Goal: Task Accomplishment & Management: Manage account settings

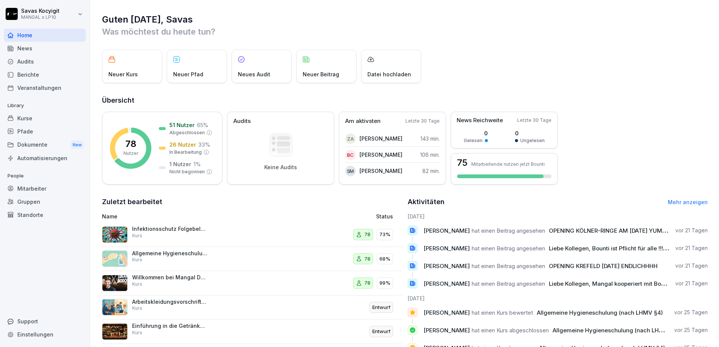
scroll to position [50, 0]
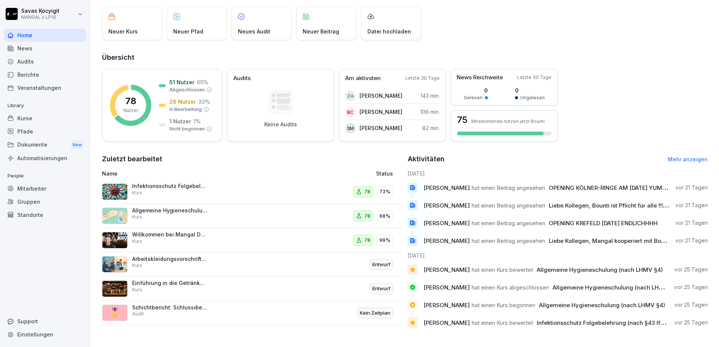
click at [169, 183] on p "Infektionsschutz Folgebelehrung (nach §43 IfSG)" at bounding box center [169, 186] width 75 height 7
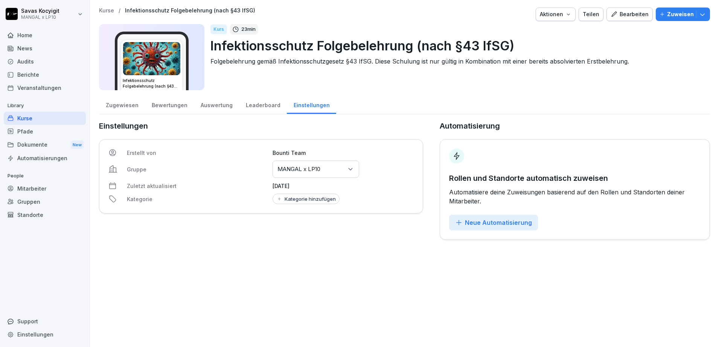
click at [156, 184] on p "Zuletzt aktualisiert" at bounding box center [197, 186] width 141 height 8
click at [33, 67] on div "Audits" at bounding box center [45, 61] width 82 height 13
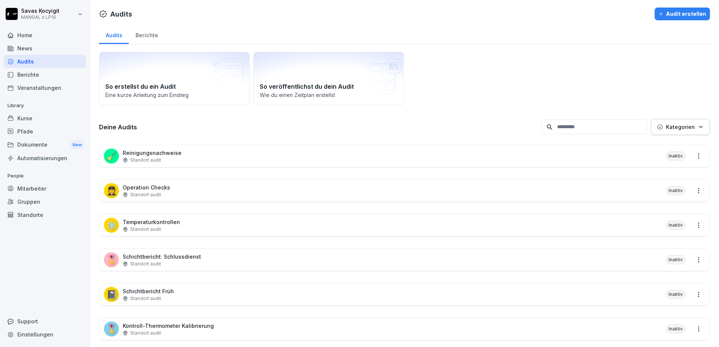
click at [26, 146] on div "Dokumente New" at bounding box center [45, 145] width 82 height 14
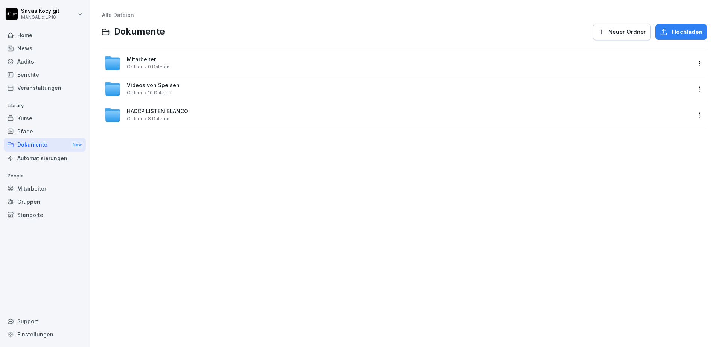
click at [135, 59] on span "Mitarbeiter" at bounding box center [141, 59] width 29 height 6
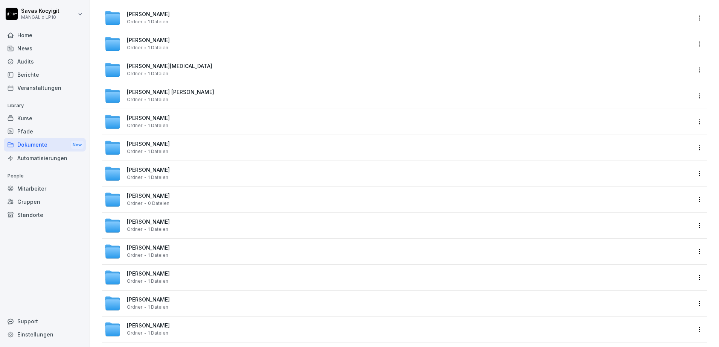
scroll to position [1730, 0]
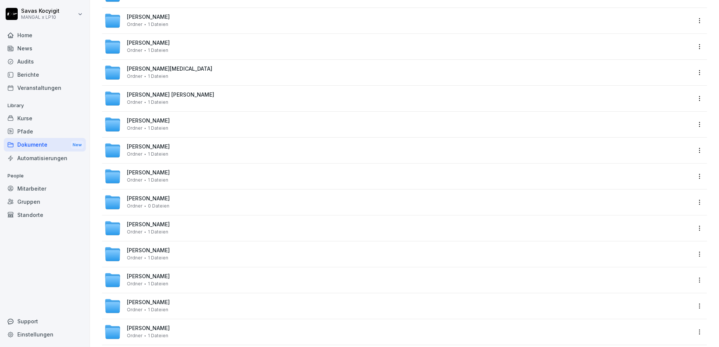
click at [159, 199] on span "[PERSON_NAME]" at bounding box center [148, 199] width 43 height 6
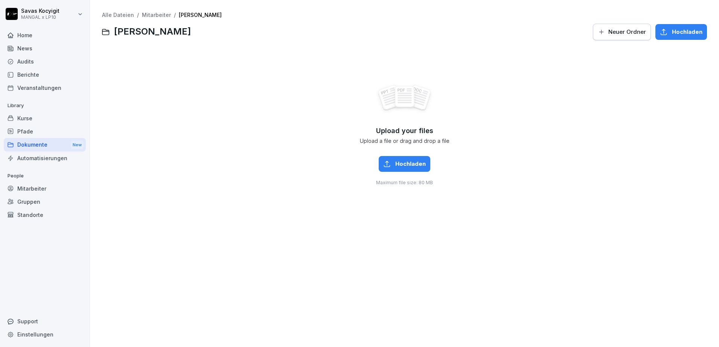
click at [146, 12] on link "Mitarbeiter" at bounding box center [156, 15] width 29 height 6
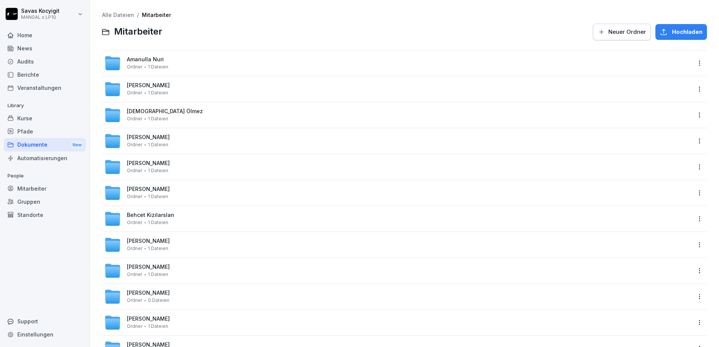
click at [115, 15] on link "Alle Dateien" at bounding box center [118, 15] width 32 height 6
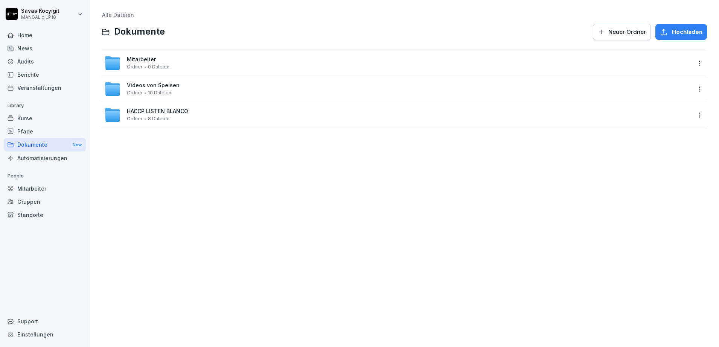
click at [48, 149] on div "Dokumente New" at bounding box center [45, 145] width 82 height 14
click at [31, 120] on div "Kurse" at bounding box center [45, 118] width 82 height 13
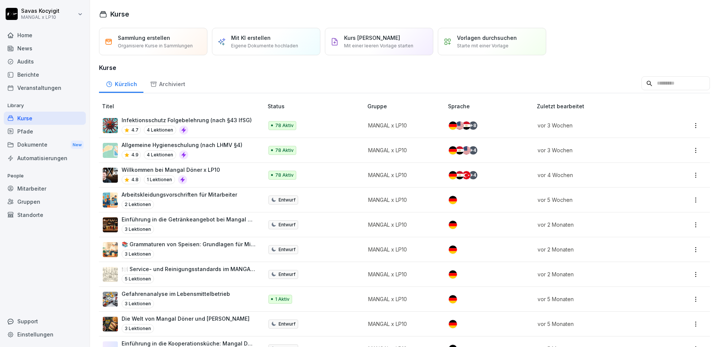
click at [226, 123] on p "Infektionsschutz Folgebelehrung (nach §43 IfSG)" at bounding box center [187, 120] width 130 height 8
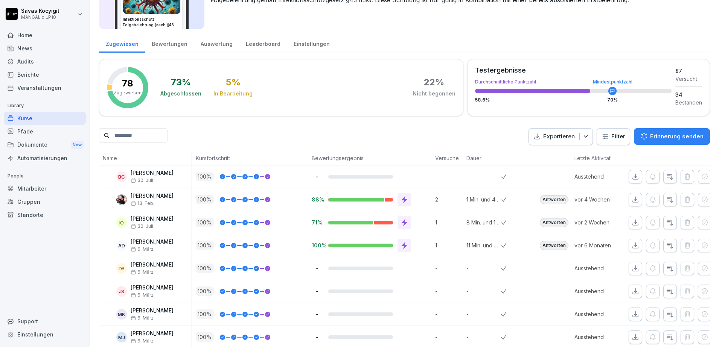
scroll to position [66, 0]
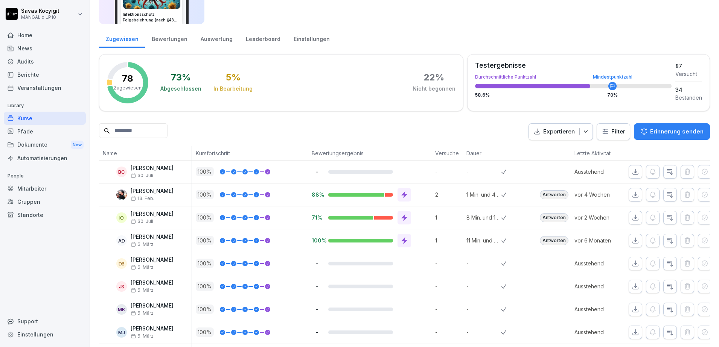
click at [632, 174] on icon "button" at bounding box center [634, 171] width 5 height 5
click at [632, 220] on icon "button" at bounding box center [635, 218] width 8 height 8
click at [631, 238] on icon "button" at bounding box center [635, 241] width 8 height 8
click at [29, 117] on div "Kurse" at bounding box center [45, 118] width 82 height 13
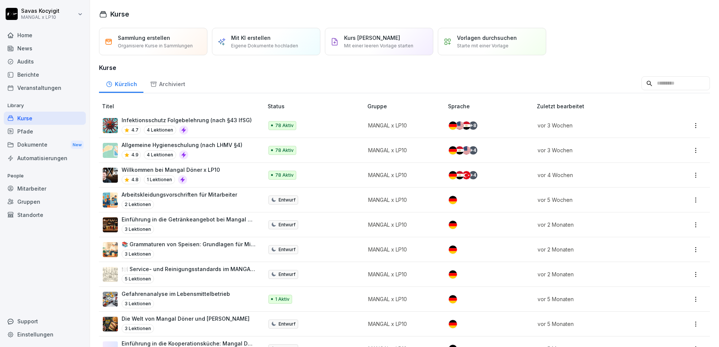
click at [231, 150] on div "4.9 4 Lektionen" at bounding box center [182, 154] width 121 height 9
click at [210, 149] on div "Allgemeine Hygieneschulung (nach LHMV §4) 4.9 4 Lektionen" at bounding box center [182, 150] width 121 height 18
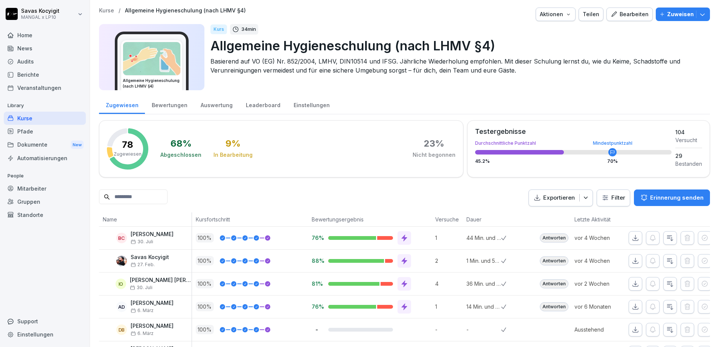
click at [631, 241] on icon "button" at bounding box center [635, 238] width 8 height 8
click at [631, 284] on icon "button" at bounding box center [635, 284] width 8 height 8
click at [631, 305] on icon "button" at bounding box center [635, 307] width 8 height 8
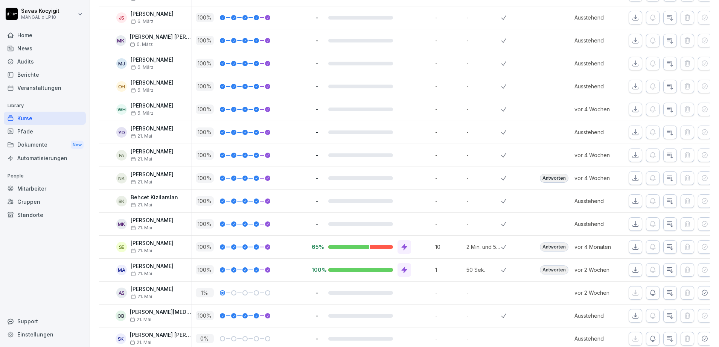
scroll to position [340, 0]
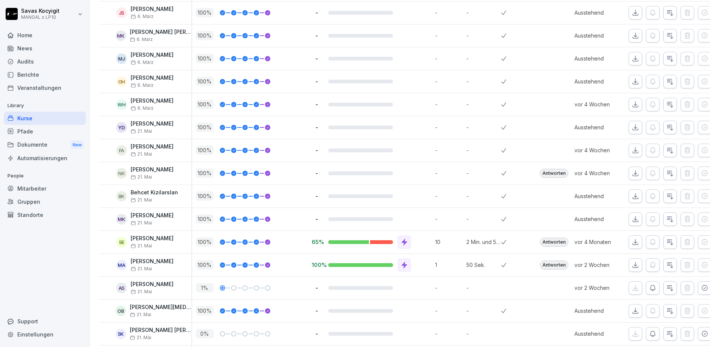
click at [631, 15] on icon "button" at bounding box center [635, 13] width 8 height 8
click at [631, 37] on icon "button" at bounding box center [635, 36] width 8 height 8
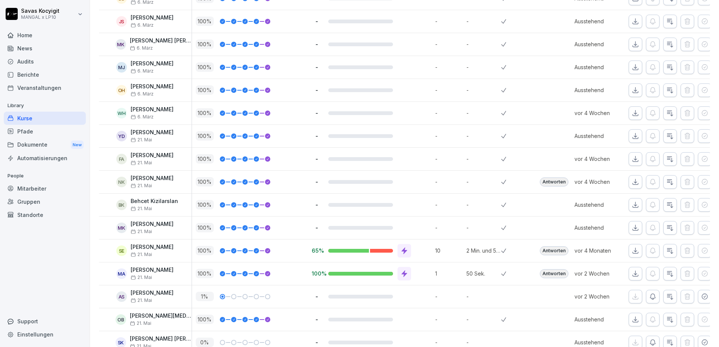
scroll to position [339, 0]
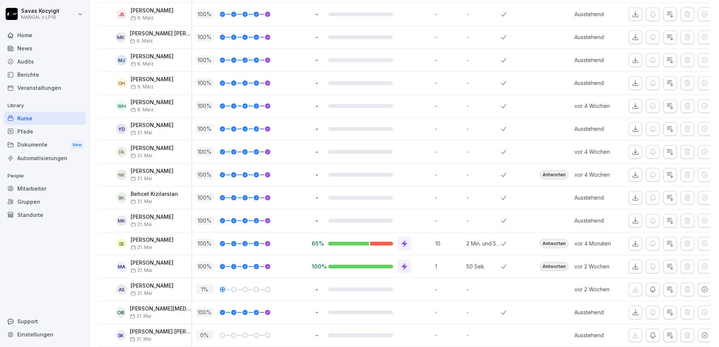
click at [631, 11] on icon "button" at bounding box center [635, 15] width 8 height 8
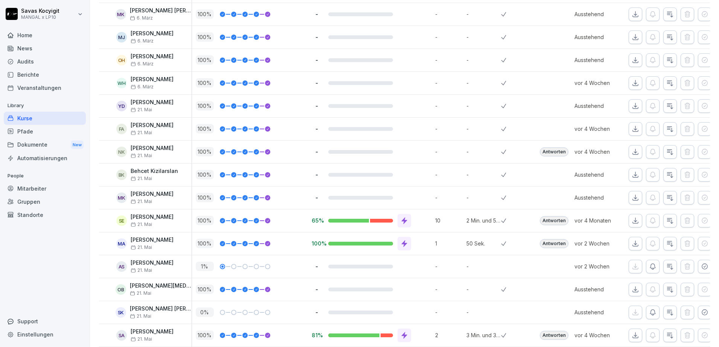
scroll to position [369, 0]
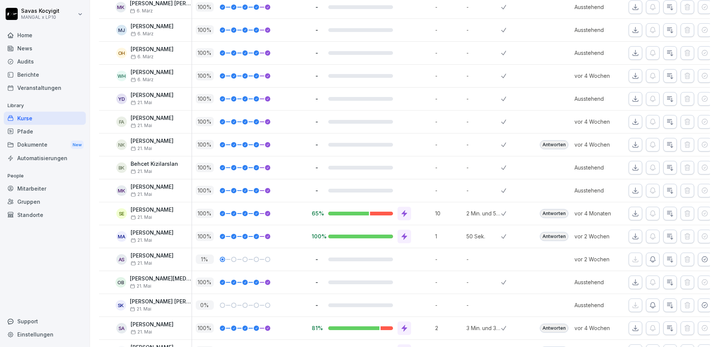
click at [633, 4] on button "button" at bounding box center [635, 7] width 14 height 14
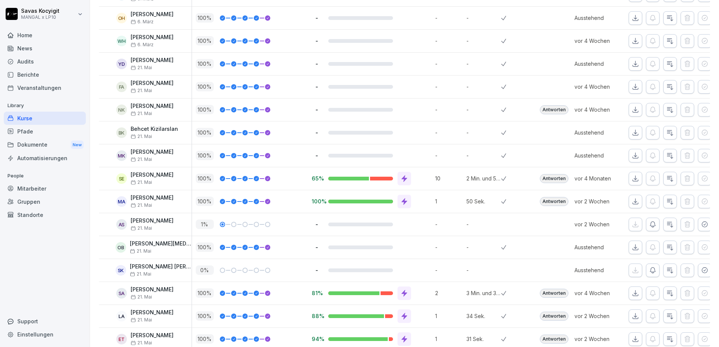
scroll to position [406, 0]
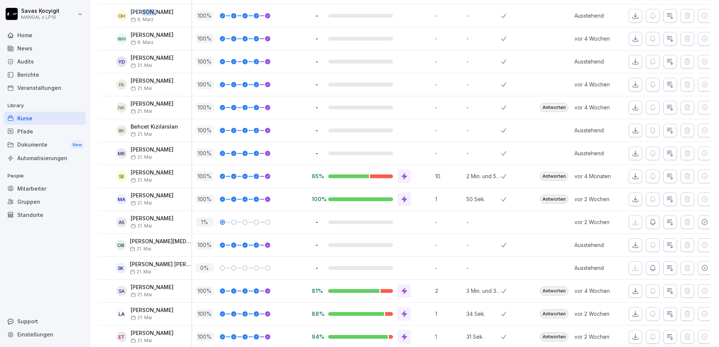
drag, startPoint x: 143, startPoint y: 12, endPoint x: 158, endPoint y: 11, distance: 14.7
click at [158, 11] on p "[PERSON_NAME]" at bounding box center [152, 12] width 43 height 6
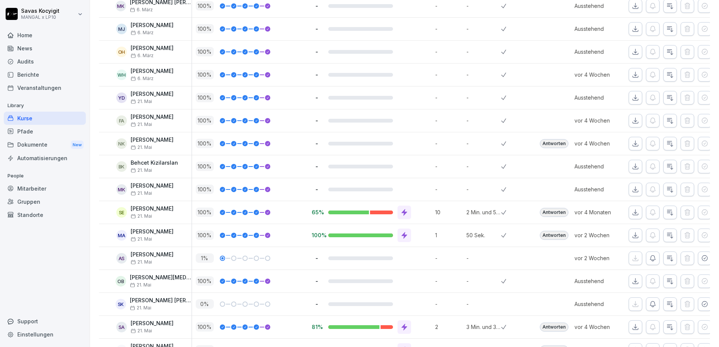
scroll to position [375, 0]
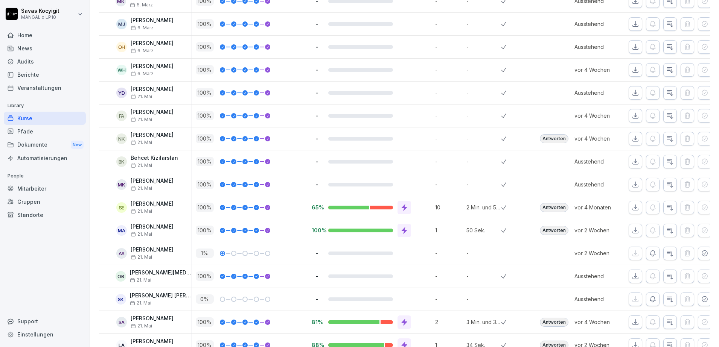
click at [631, 25] on icon "button" at bounding box center [635, 24] width 8 height 8
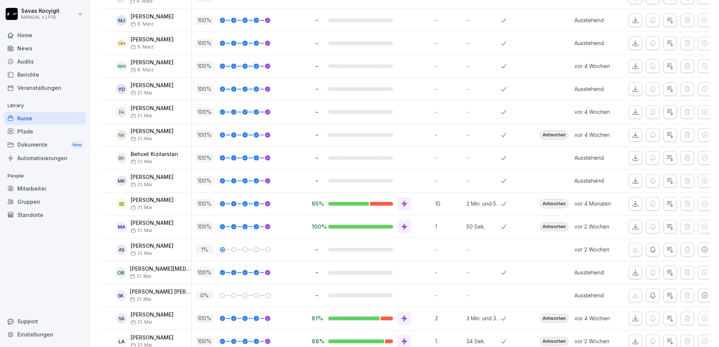
click at [632, 23] on icon "button" at bounding box center [634, 19] width 5 height 5
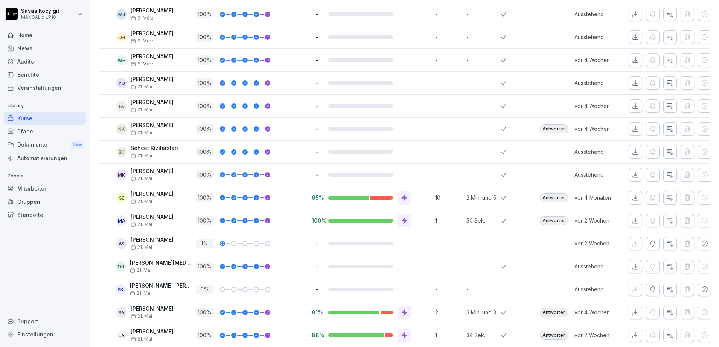
scroll to position [404, 0]
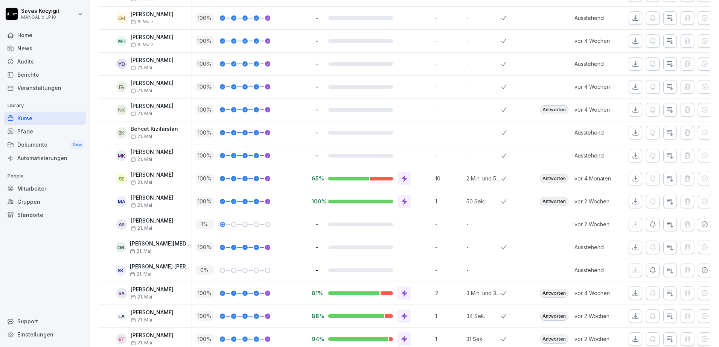
click at [631, 17] on icon "button" at bounding box center [635, 18] width 8 height 8
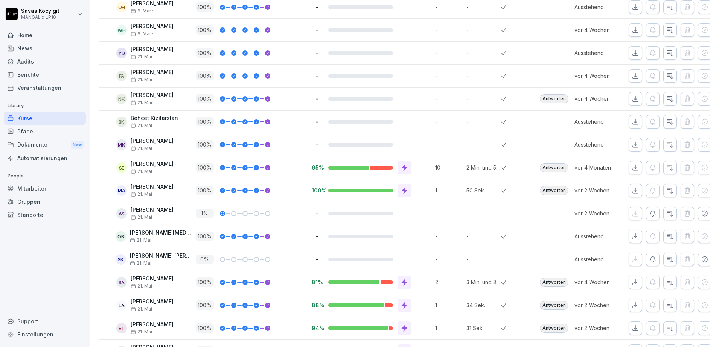
scroll to position [419, 0]
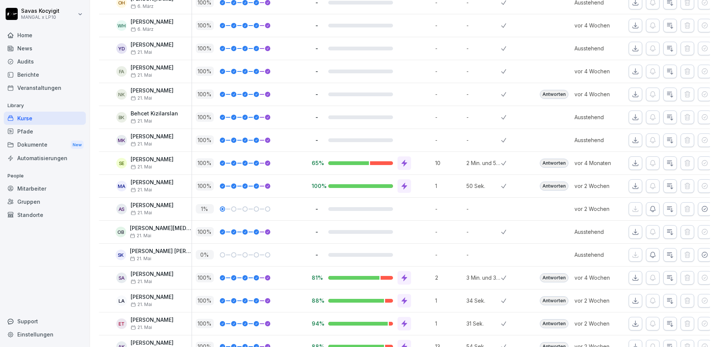
click at [631, 27] on icon "button" at bounding box center [635, 26] width 8 height 8
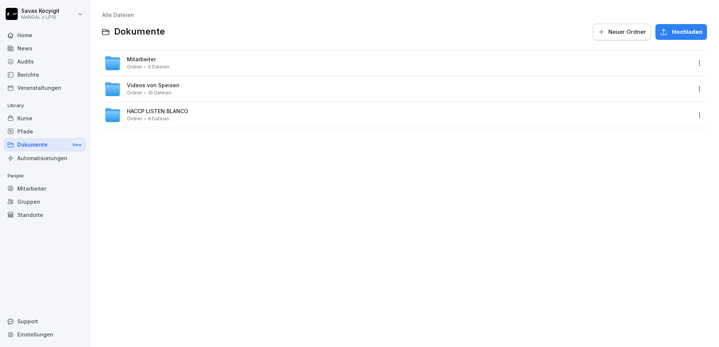
click at [130, 56] on span "Mitarbeiter" at bounding box center [141, 59] width 29 height 6
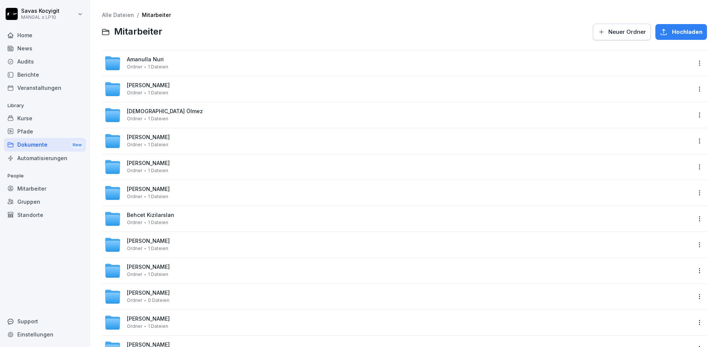
scroll to position [7, 0]
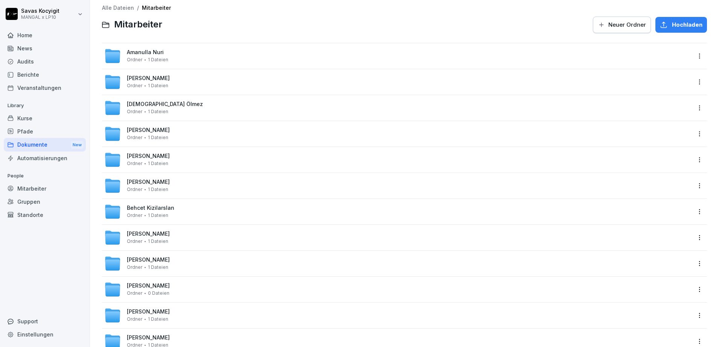
click at [141, 307] on div "[PERSON_NAME] Ordner 1 Dateien" at bounding box center [397, 315] width 586 height 17
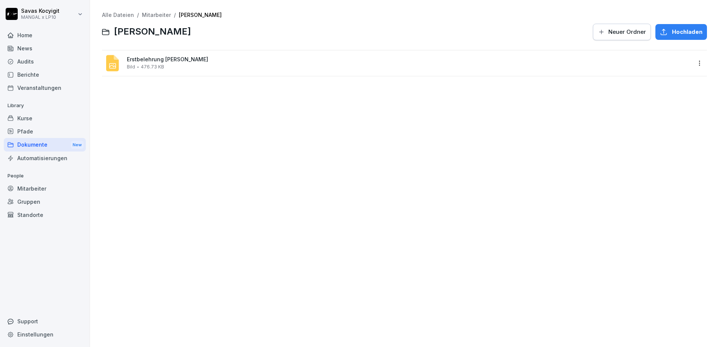
click at [692, 64] on html "[PERSON_NAME] MANGAL x LP10 Home News Audits Berichte Veranstaltungen Library K…" at bounding box center [359, 173] width 719 height 347
click at [656, 94] on div "Teilen" at bounding box center [658, 93] width 79 height 15
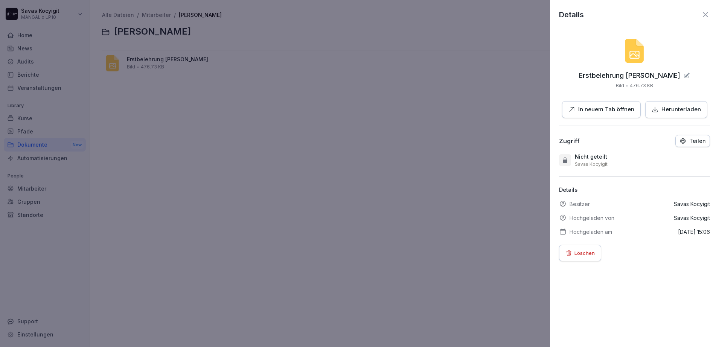
click at [697, 139] on p "Teilen" at bounding box center [697, 141] width 17 height 6
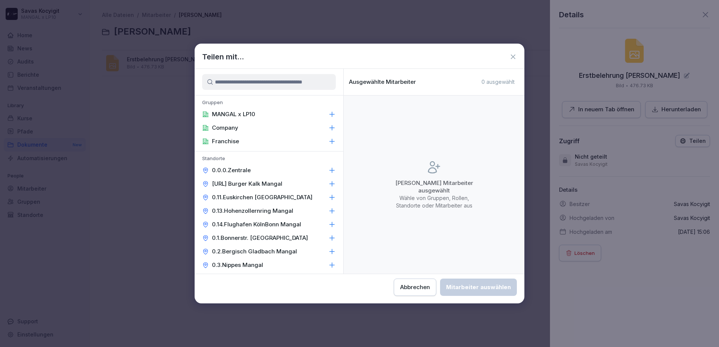
click at [280, 82] on input at bounding box center [269, 82] width 134 height 16
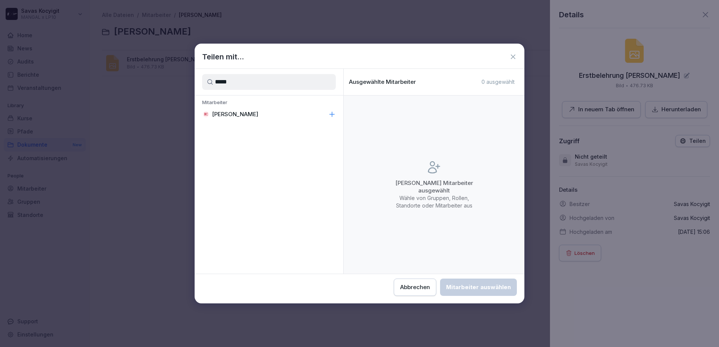
type input "*****"
click at [245, 112] on div "BC [PERSON_NAME]" at bounding box center [268, 115] width 149 height 14
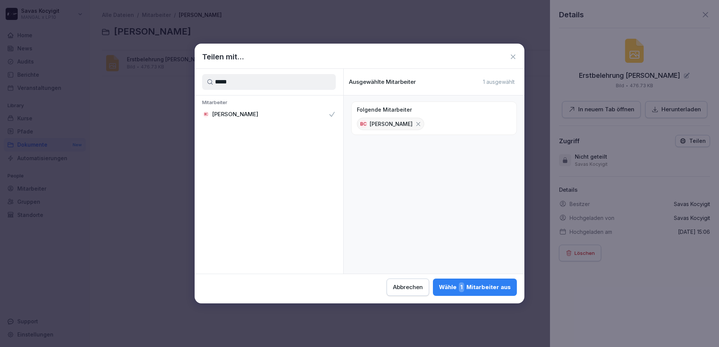
click at [479, 284] on div "Wähle 1 Mitarbeiter aus" at bounding box center [475, 288] width 72 height 10
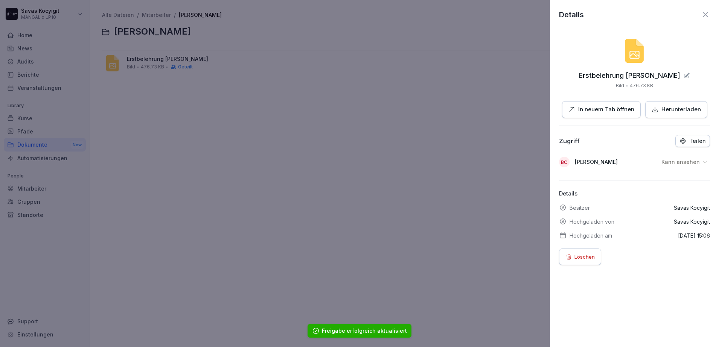
click at [661, 109] on p "Herunterladen" at bounding box center [680, 109] width 39 height 9
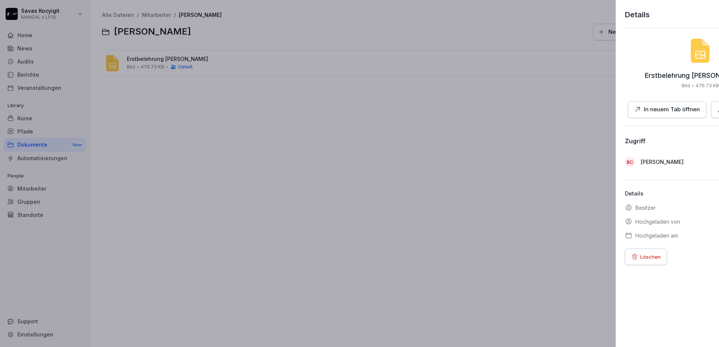
click at [190, 117] on div at bounding box center [359, 173] width 719 height 347
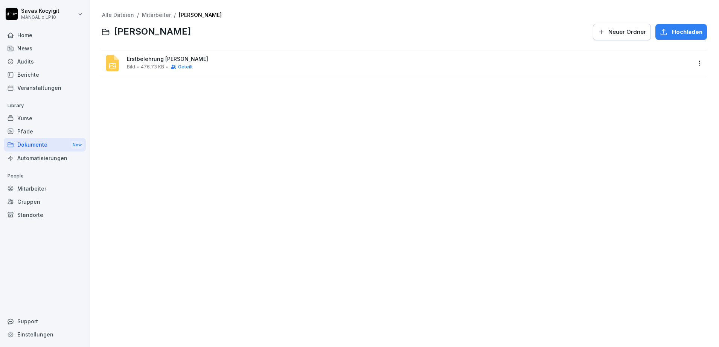
click at [155, 17] on link "Mitarbeiter" at bounding box center [156, 15] width 29 height 6
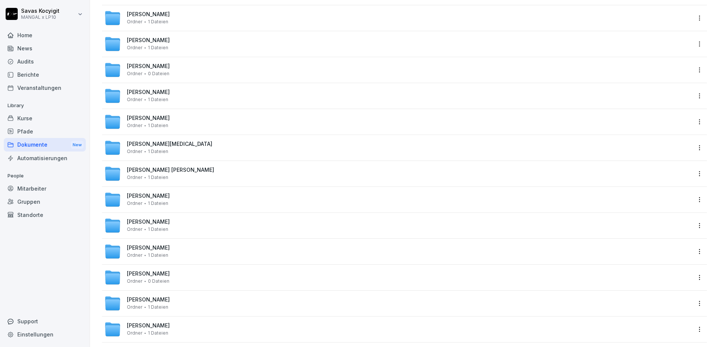
scroll to position [1851, 0]
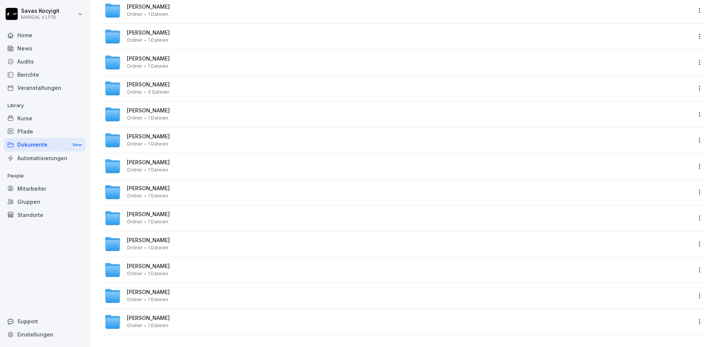
click at [149, 237] on span "[PERSON_NAME]" at bounding box center [148, 240] width 43 height 6
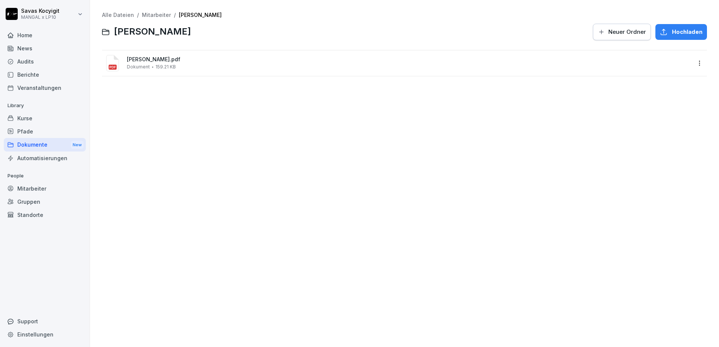
click at [206, 55] on div "[PERSON_NAME].pdf Dokument 159.21 KB" at bounding box center [397, 63] width 586 height 17
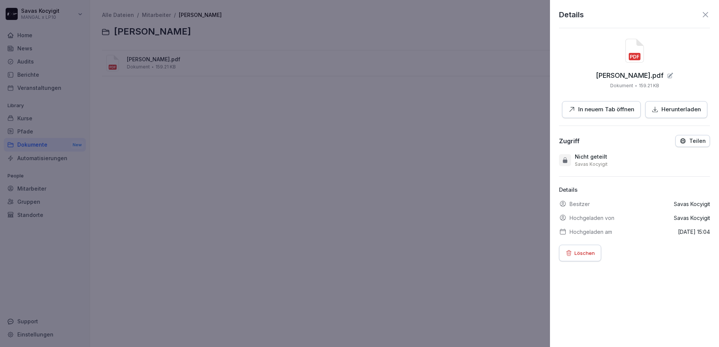
click at [661, 117] on button "Herunterladen" at bounding box center [676, 109] width 62 height 17
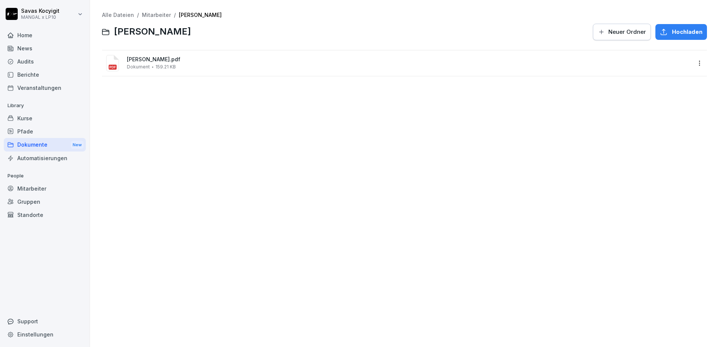
click at [154, 13] on link "Mitarbeiter" at bounding box center [156, 15] width 29 height 6
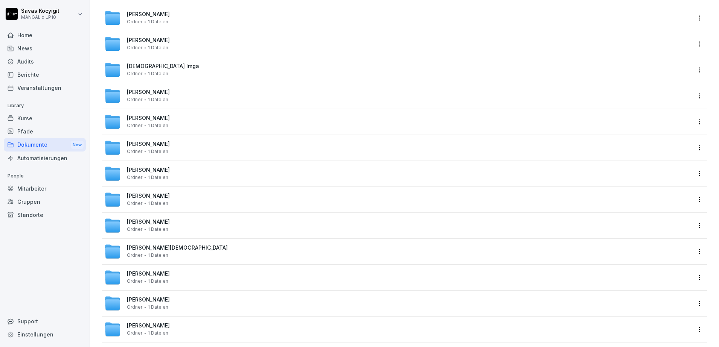
scroll to position [772, 0]
click at [158, 171] on span "[PERSON_NAME]" at bounding box center [148, 170] width 43 height 6
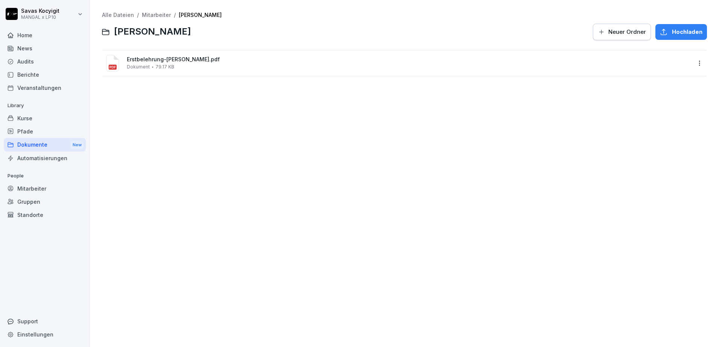
click at [209, 59] on span "Erstbelehrung-[PERSON_NAME].pdf" at bounding box center [409, 59] width 564 height 6
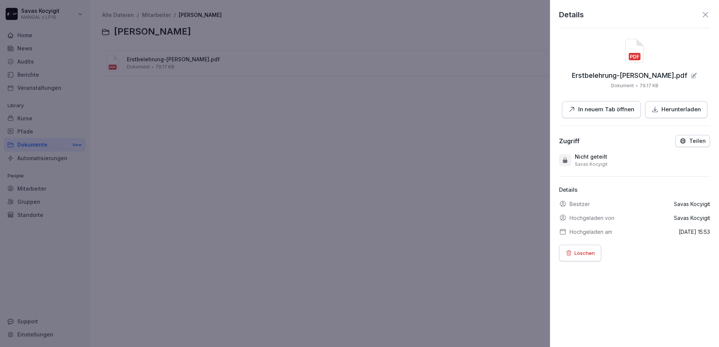
click at [591, 112] on p "In neuem Tab öffnen" at bounding box center [606, 109] width 56 height 9
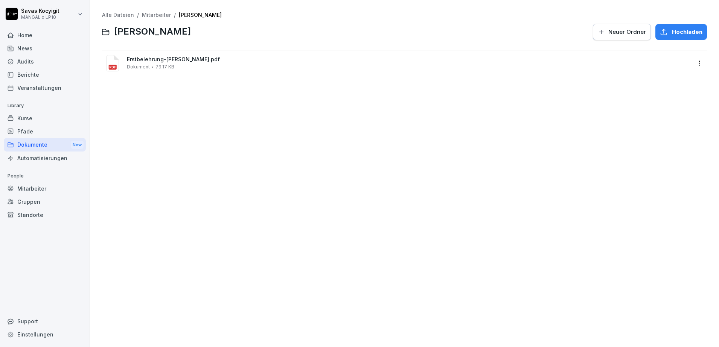
click at [426, 161] on div "Alle Dateien / Mitarbeiter / [PERSON_NAME] [PERSON_NAME] Neuer Ordner Hochladen…" at bounding box center [404, 174] width 617 height 336
click at [158, 17] on link "Mitarbeiter" at bounding box center [156, 15] width 29 height 6
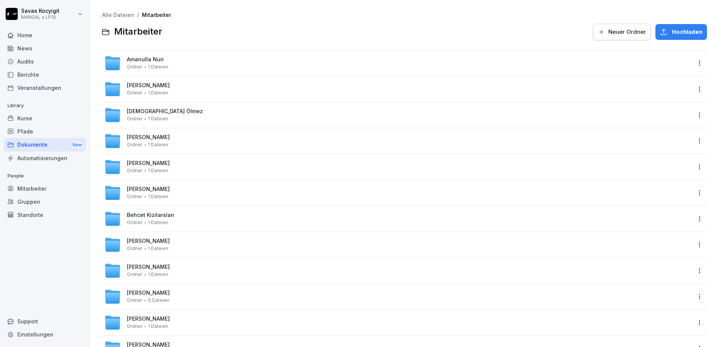
scroll to position [1851, 0]
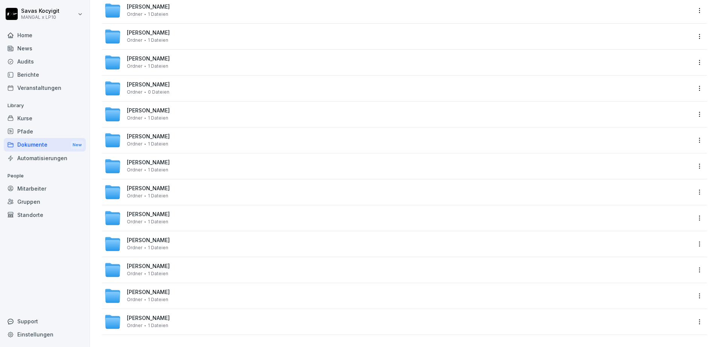
click at [138, 289] on span "[PERSON_NAME]" at bounding box center [148, 292] width 43 height 6
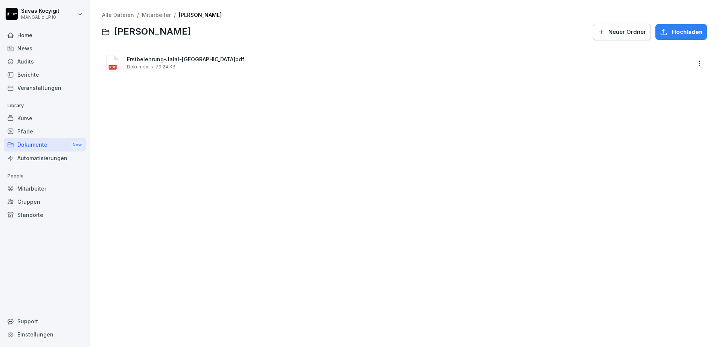
click at [693, 62] on html "[PERSON_NAME] MANGAL x LP10 Home News Audits Berichte Veranstaltungen Library K…" at bounding box center [359, 173] width 719 height 347
click at [657, 123] on div "Herunterladen" at bounding box center [654, 123] width 42 height 9
drag, startPoint x: 641, startPoint y: 0, endPoint x: 407, endPoint y: 112, distance: 259.5
click at [407, 112] on div "Alle Dateien / Mitarbeiter / [PERSON_NAME] [PERSON_NAME] Neuer Ordner Hochladen…" at bounding box center [404, 174] width 617 height 336
click at [165, 17] on link "Mitarbeiter" at bounding box center [156, 15] width 29 height 6
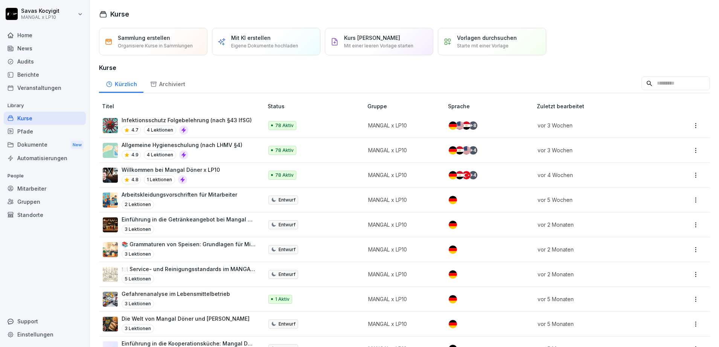
click at [207, 128] on div "4.7 4 Lektionen" at bounding box center [187, 130] width 130 height 9
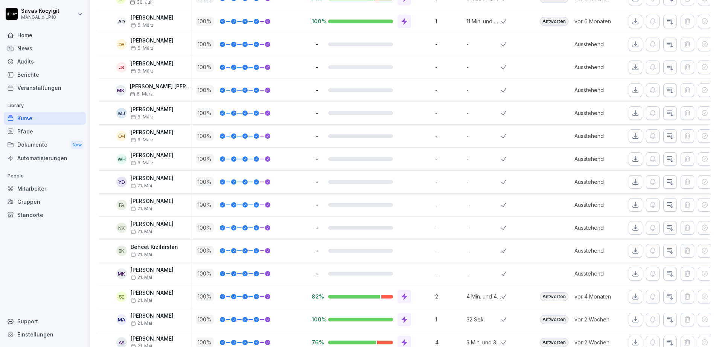
scroll to position [302, 0]
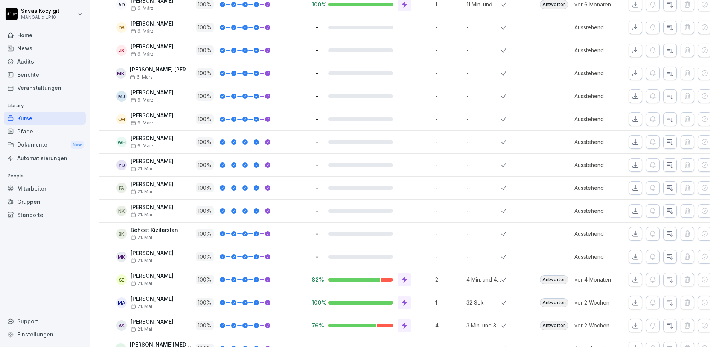
click at [628, 55] on button "button" at bounding box center [635, 51] width 14 height 14
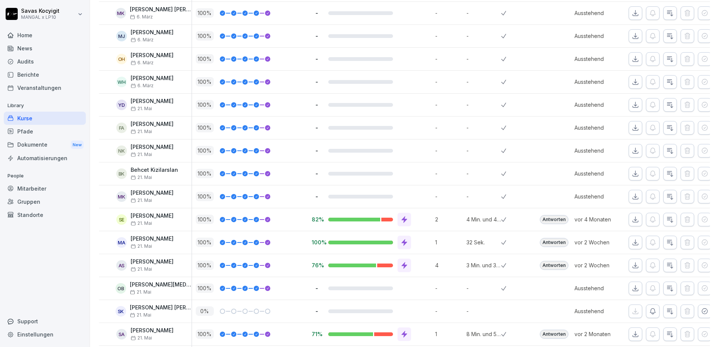
scroll to position [372, 0]
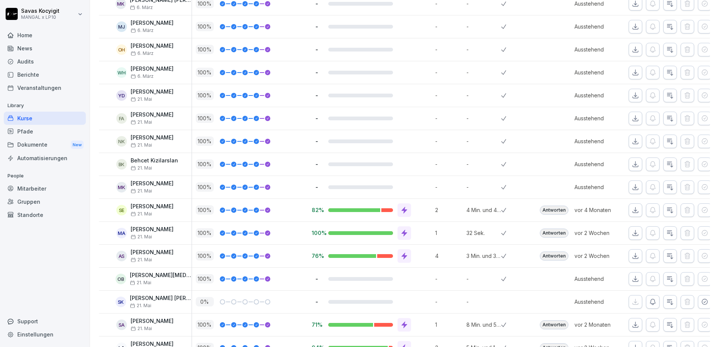
click at [631, 5] on icon "button" at bounding box center [635, 4] width 8 height 8
click at [630, 32] on button "button" at bounding box center [635, 27] width 14 height 14
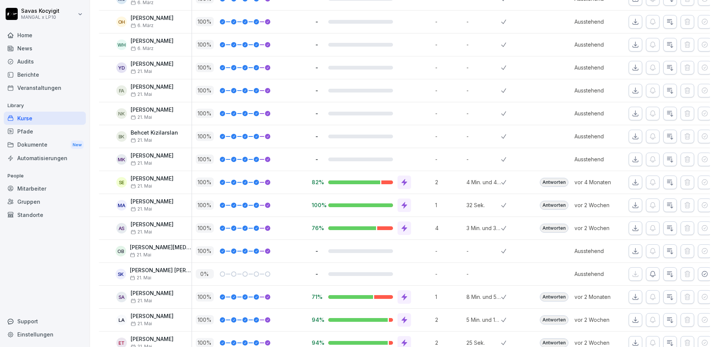
scroll to position [405, 0]
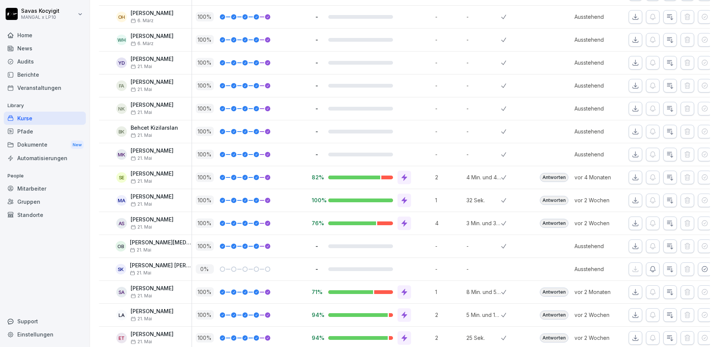
click at [632, 19] on icon "button" at bounding box center [634, 16] width 5 height 5
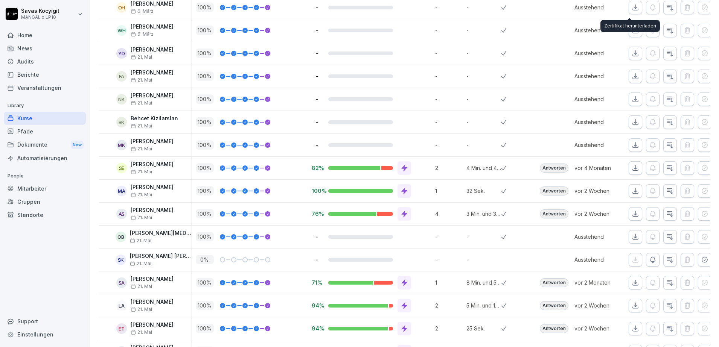
click at [627, 31] on div "Zertifikat herunterladen Zertifikat herunterladen" at bounding box center [629, 26] width 59 height 12
click at [630, 34] on button "button" at bounding box center [635, 31] width 14 height 14
click at [401, 88] on div "-" at bounding box center [370, 99] width 124 height 23
click at [39, 140] on div "Dokumente New" at bounding box center [45, 145] width 82 height 14
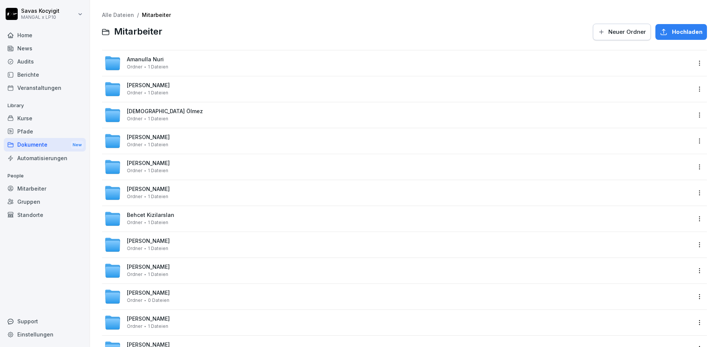
scroll to position [1851, 0]
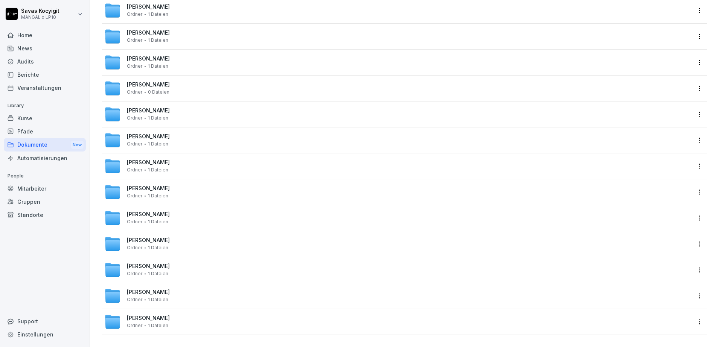
click at [169, 263] on span "[PERSON_NAME]" at bounding box center [148, 266] width 43 height 6
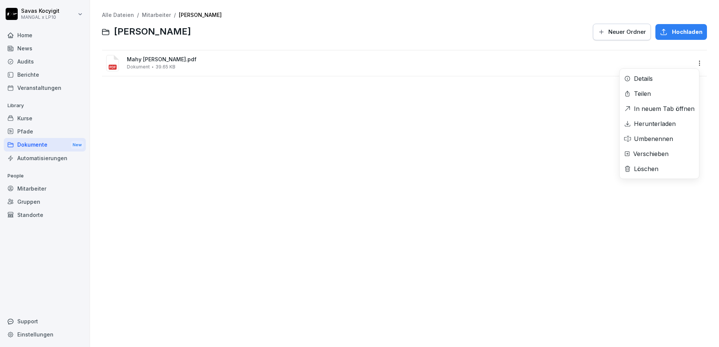
click at [694, 61] on html "[PERSON_NAME] MANGAL x LP10 Home News Audits Berichte Veranstaltungen Library K…" at bounding box center [359, 173] width 719 height 347
click at [649, 126] on div "Herunterladen" at bounding box center [654, 123] width 42 height 9
click at [149, 14] on link "Mitarbeiter" at bounding box center [156, 15] width 29 height 6
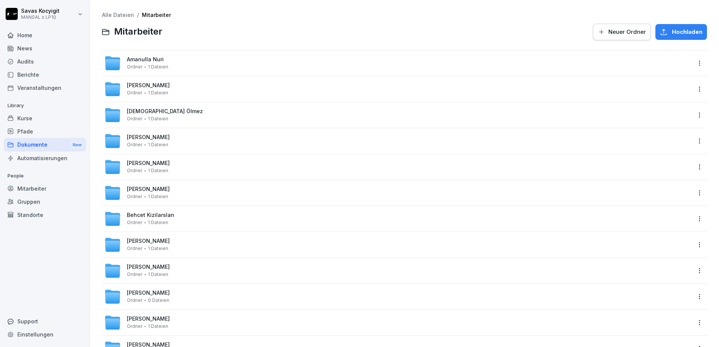
click at [204, 39] on div at bounding box center [377, 32] width 421 height 18
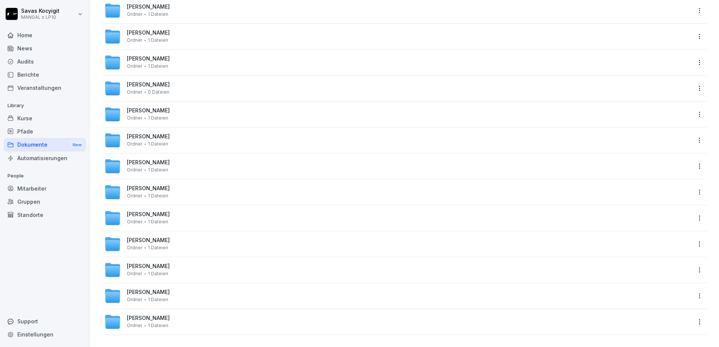
click at [158, 262] on div "Mahy [PERSON_NAME] 1 Dateien" at bounding box center [397, 270] width 586 height 17
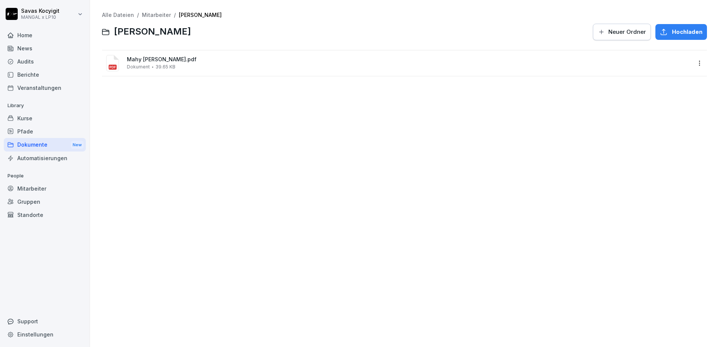
click at [213, 59] on span "Mahy [PERSON_NAME].pdf" at bounding box center [409, 59] width 564 height 6
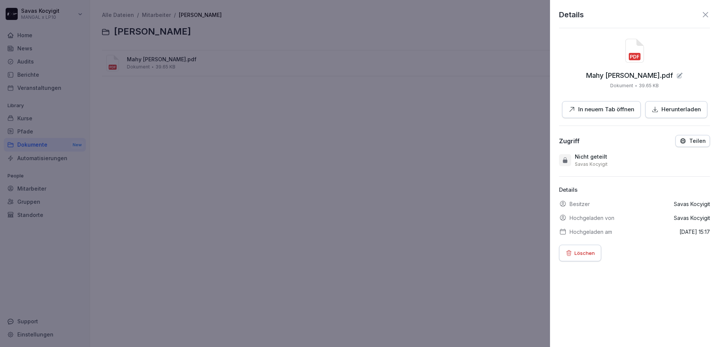
click at [499, 160] on div at bounding box center [359, 173] width 719 height 347
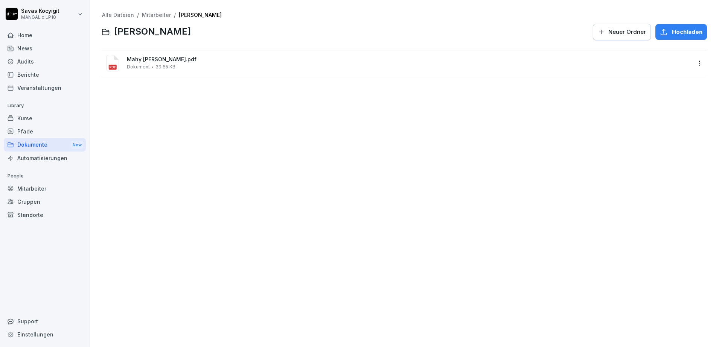
click at [157, 12] on link "Mitarbeiter" at bounding box center [156, 15] width 29 height 6
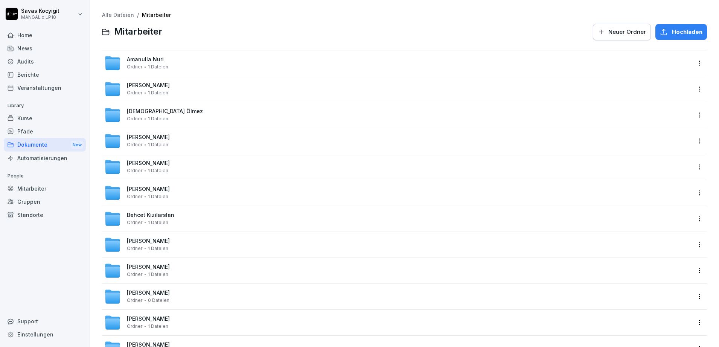
scroll to position [1851, 0]
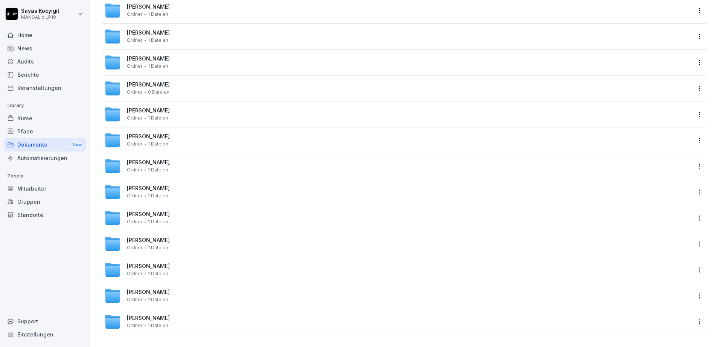
click at [144, 193] on div "Ordner 1 Dateien" at bounding box center [147, 195] width 41 height 5
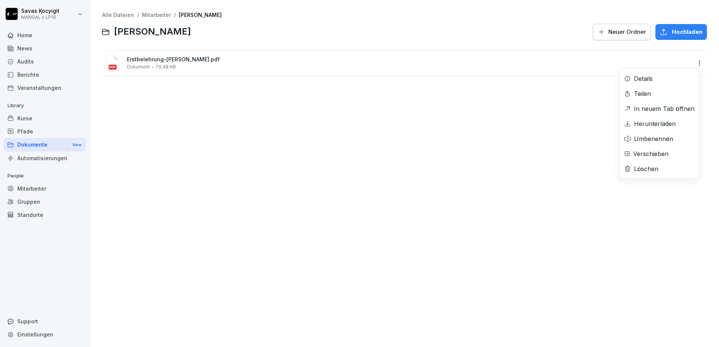
click at [693, 64] on html "[PERSON_NAME] MANGAL x LP10 Home News Audits Berichte Veranstaltungen Library K…" at bounding box center [359, 173] width 719 height 347
click at [661, 127] on div "Herunterladen" at bounding box center [654, 123] width 42 height 9
click at [155, 14] on link "Mitarbeiter" at bounding box center [156, 15] width 29 height 6
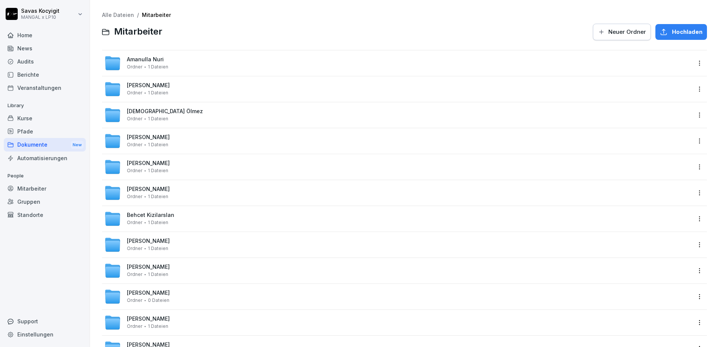
click at [223, 29] on div at bounding box center [377, 32] width 421 height 18
drag, startPoint x: 203, startPoint y: 53, endPoint x: 389, endPoint y: 301, distance: 309.9
click at [389, 18] on div "Alle Dateien / Mitarbeiter" at bounding box center [404, 15] width 605 height 6
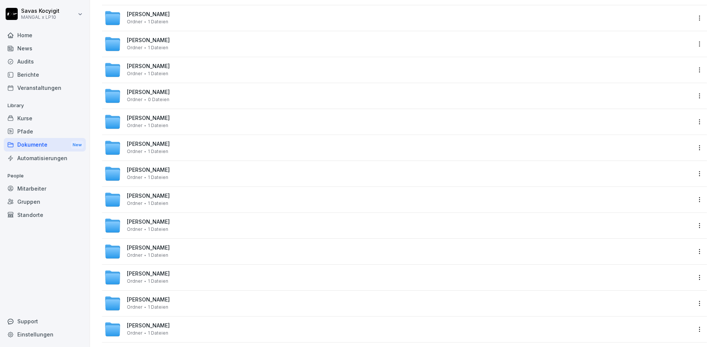
click at [155, 170] on span "[PERSON_NAME]" at bounding box center [148, 170] width 43 height 6
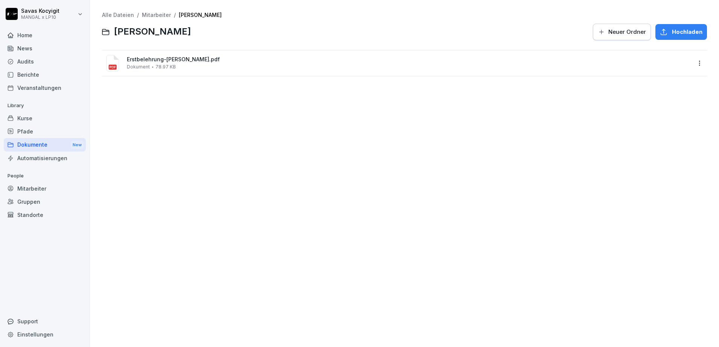
click at [196, 64] on div "Erstbelehrung-[PERSON_NAME].pdf Dokument 78.97 KB" at bounding box center [409, 62] width 564 height 13
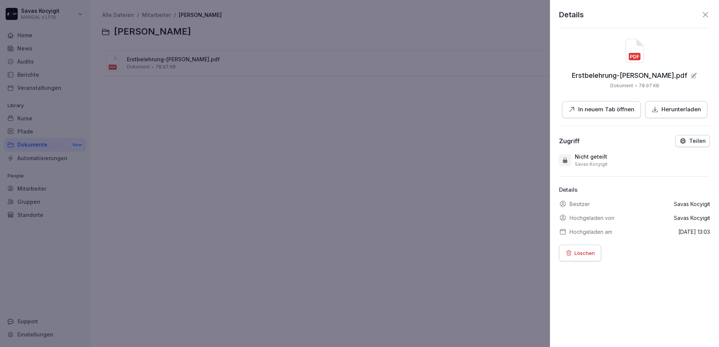
click at [664, 111] on p "Herunterladen" at bounding box center [680, 109] width 39 height 9
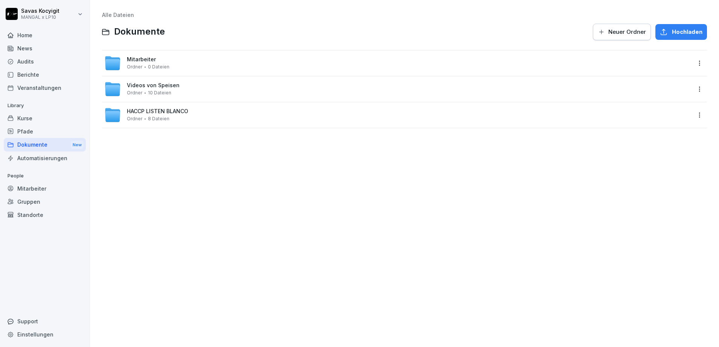
click at [148, 60] on span "Mitarbeiter" at bounding box center [141, 59] width 29 height 6
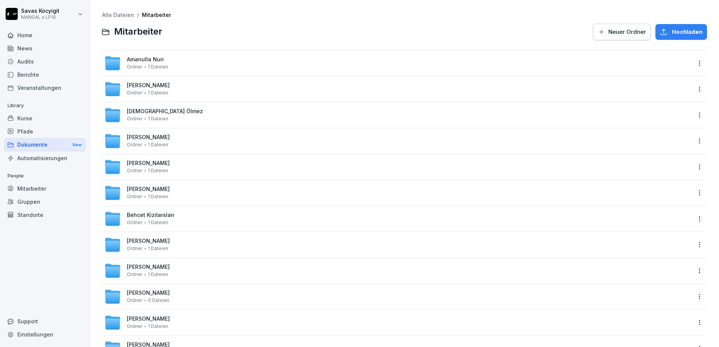
click at [310, 140] on div "[PERSON_NAME] 1 Dateien" at bounding box center [397, 141] width 586 height 17
click at [302, 37] on div at bounding box center [377, 32] width 421 height 18
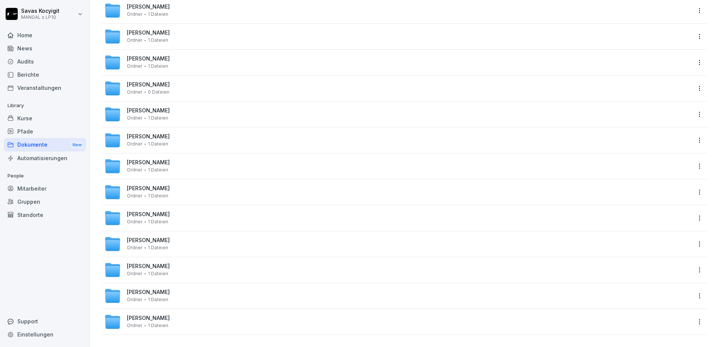
click at [163, 315] on span "[PERSON_NAME]" at bounding box center [148, 318] width 43 height 6
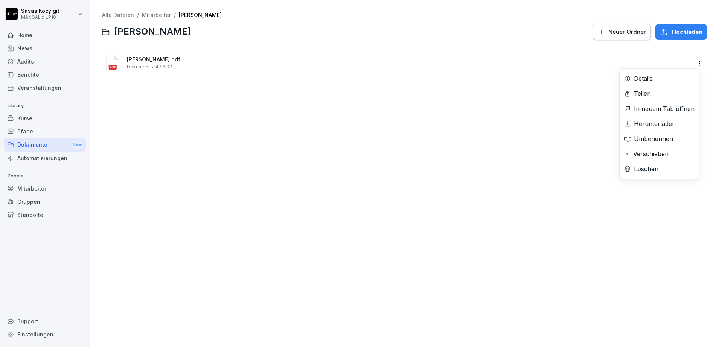
click at [691, 62] on html "Savas Kocyigit MANGAL x LP10 Home News Audits Berichte Veranstaltungen Library …" at bounding box center [359, 173] width 719 height 347
click at [655, 125] on div "Herunterladen" at bounding box center [654, 123] width 42 height 9
click at [207, 60] on span "Waad Khairi Haydar_Gesundheitszeugnis.pdf" at bounding box center [409, 59] width 564 height 6
click at [162, 17] on link "Mitarbeiter" at bounding box center [156, 15] width 29 height 6
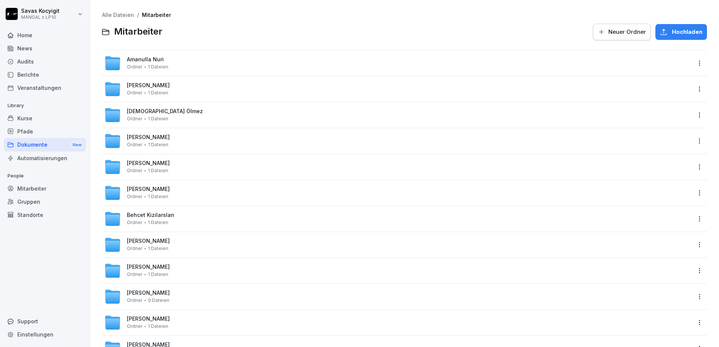
click at [246, 39] on div at bounding box center [377, 32] width 421 height 18
drag, startPoint x: 246, startPoint y: 39, endPoint x: 414, endPoint y: 44, distance: 168.2
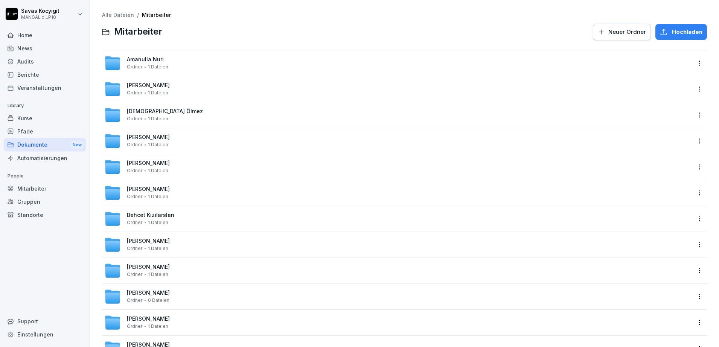
click at [149, 84] on span "Siban Elias Mashoor" at bounding box center [148, 85] width 43 height 6
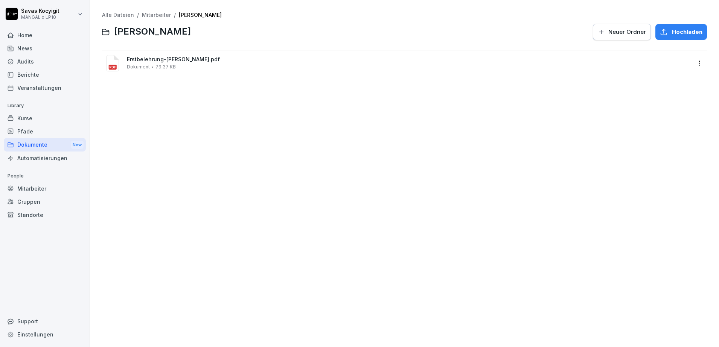
click at [189, 61] on span "Erstbelehrung-Siban-Elias-Mashoor.pdf" at bounding box center [409, 59] width 564 height 6
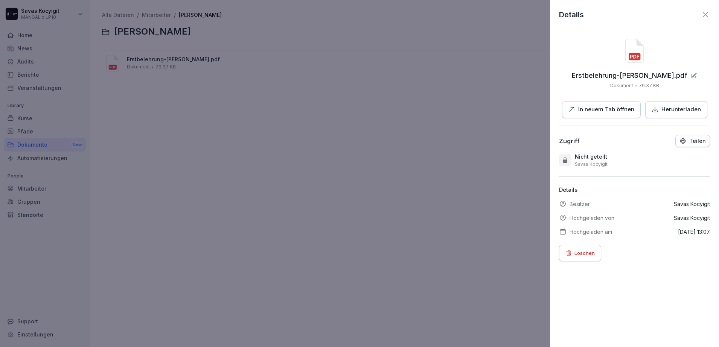
click at [685, 113] on p "Herunterladen" at bounding box center [680, 109] width 39 height 9
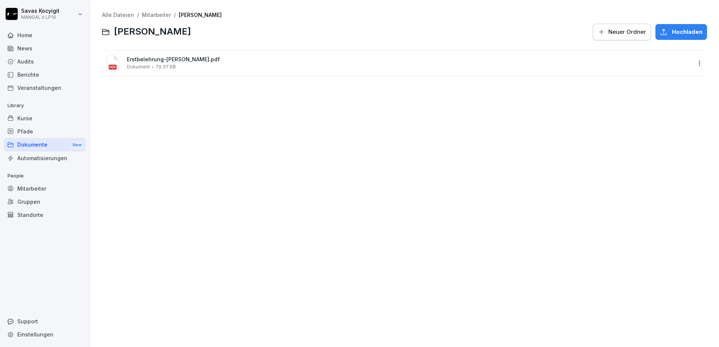
click at [157, 17] on link "Mitarbeiter" at bounding box center [156, 15] width 29 height 6
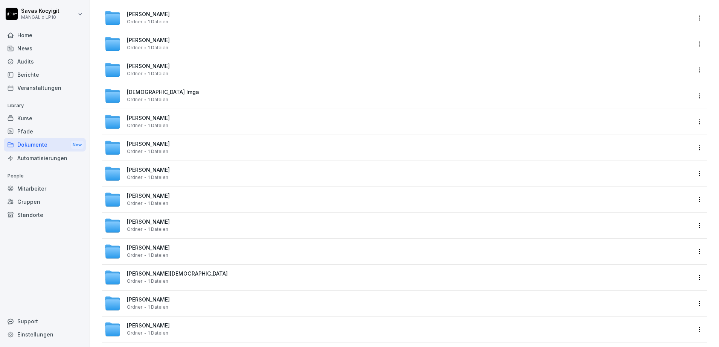
scroll to position [720, 0]
click at [133, 167] on span "[PERSON_NAME]" at bounding box center [148, 170] width 43 height 6
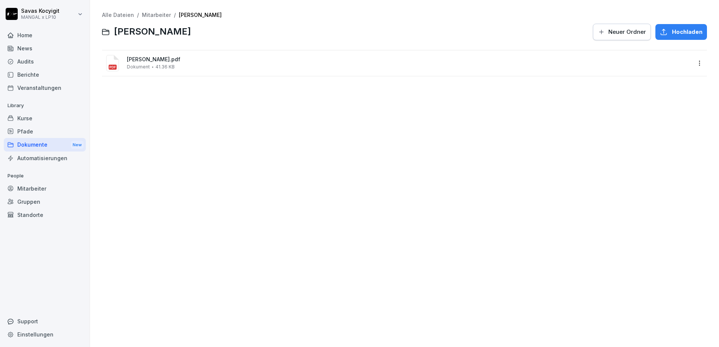
click at [198, 63] on div "Isa Oguz_Gesundheitszeugnis.pdf Dokument 41.36 KB" at bounding box center [409, 62] width 564 height 13
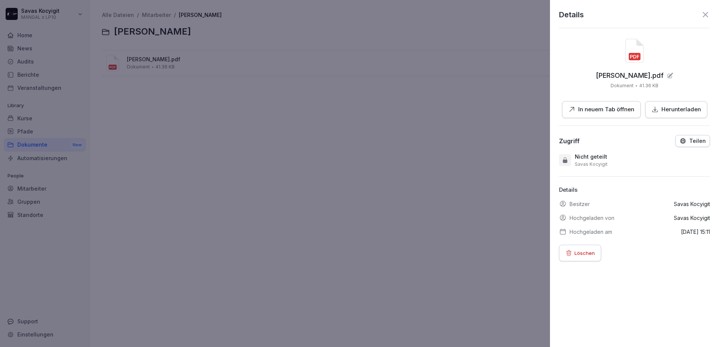
click at [696, 107] on button "Herunterladen" at bounding box center [676, 109] width 62 height 17
drag, startPoint x: 680, startPoint y: 3, endPoint x: 336, endPoint y: 133, distance: 367.9
click at [336, 133] on div at bounding box center [359, 173] width 719 height 347
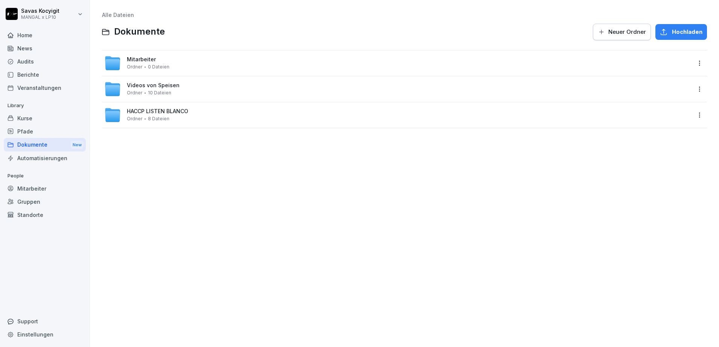
click at [230, 199] on div "Alle Dateien Dokumente Neuer Ordner Hochladen Mitarbeiter Ordner 0 Dateien Vide…" at bounding box center [404, 174] width 617 height 336
click at [146, 59] on span "Mitarbeiter" at bounding box center [141, 59] width 29 height 6
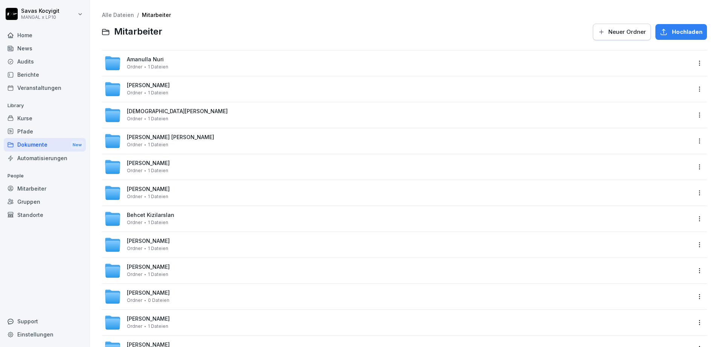
scroll to position [1836, 0]
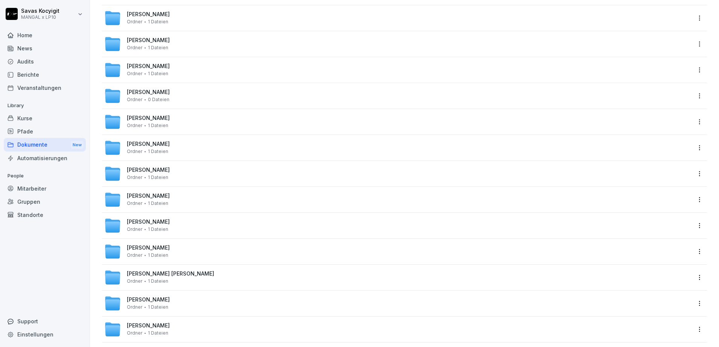
click at [147, 171] on span "[PERSON_NAME]" at bounding box center [148, 170] width 43 height 6
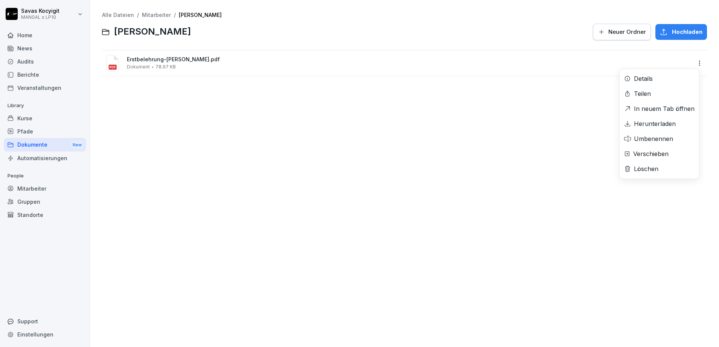
click at [689, 65] on html "Savas Kocyigit MANGAL x LP10 Home News Audits Berichte Veranstaltungen Library …" at bounding box center [359, 173] width 719 height 347
click at [648, 119] on div "Herunterladen" at bounding box center [654, 123] width 42 height 9
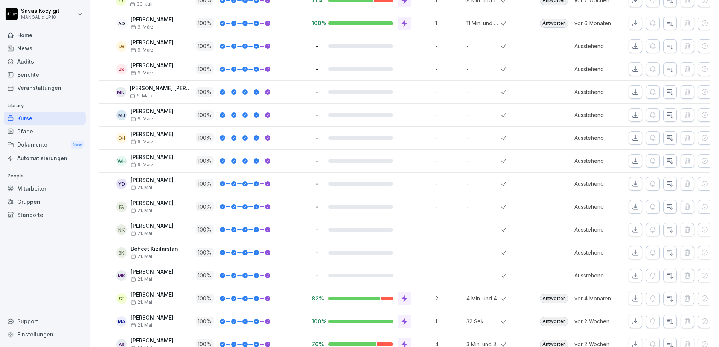
scroll to position [310, 0]
